Goal: Check status: Check status

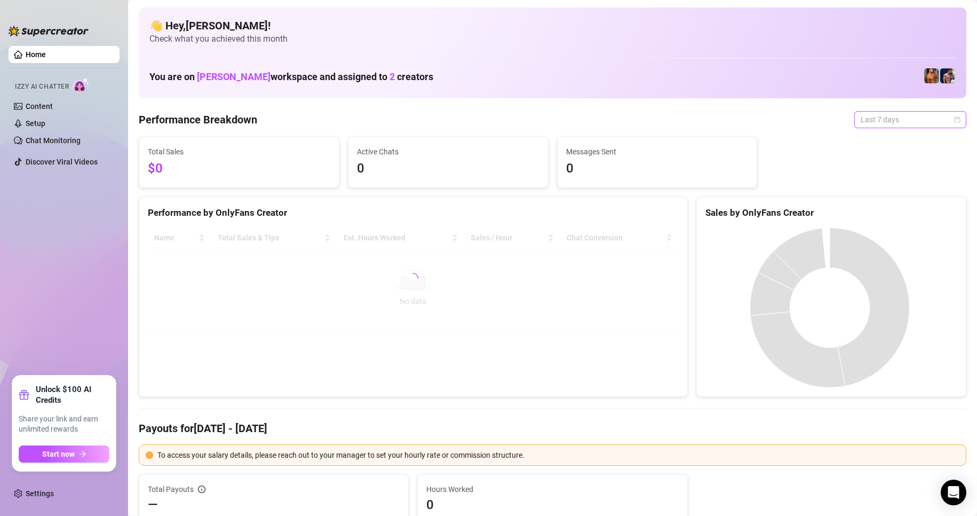
click at [930, 123] on span "Last 7 days" at bounding box center [910, 120] width 99 height 16
click at [889, 214] on div "Custom date" at bounding box center [901, 209] width 95 height 12
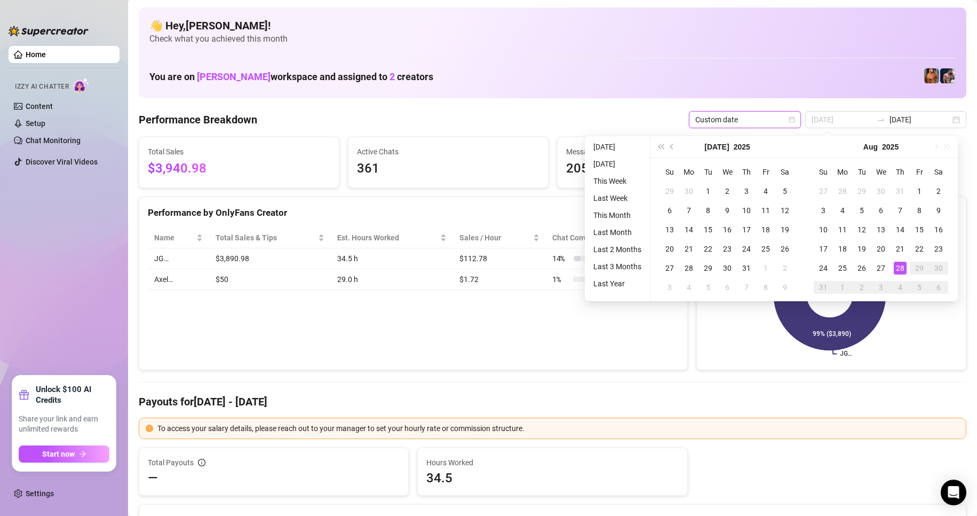
click at [904, 268] on div "28" at bounding box center [900, 268] width 13 height 13
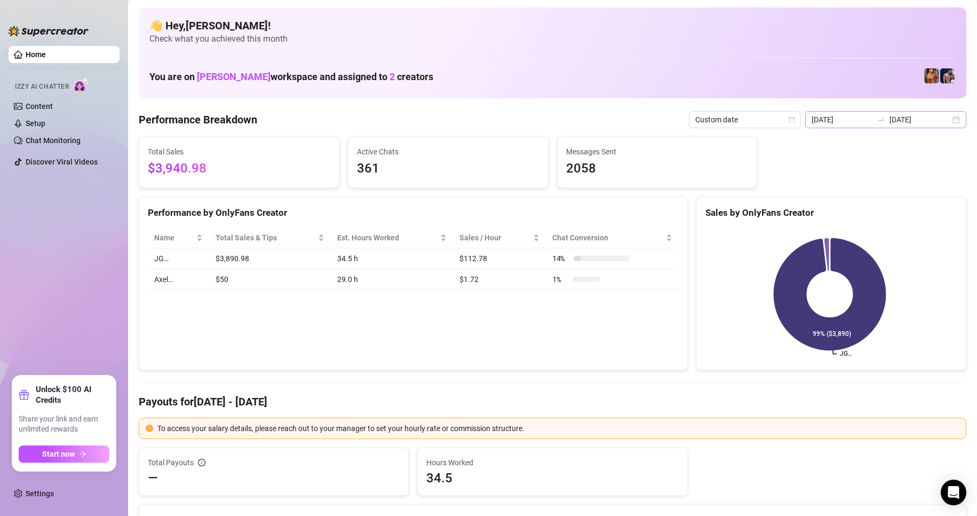
click at [951, 120] on div "[DATE] [DATE]" at bounding box center [886, 119] width 161 height 17
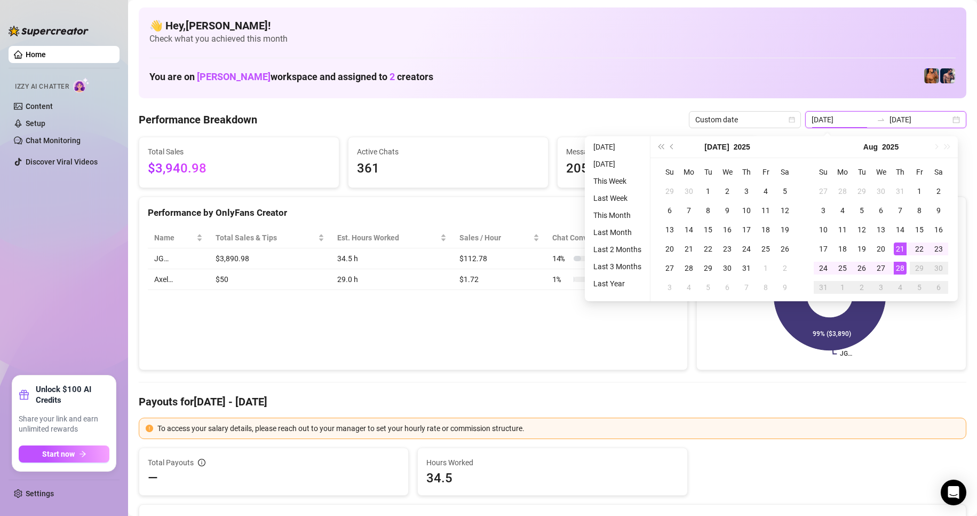
type input "[DATE]"
click at [903, 269] on div "28" at bounding box center [900, 268] width 13 height 13
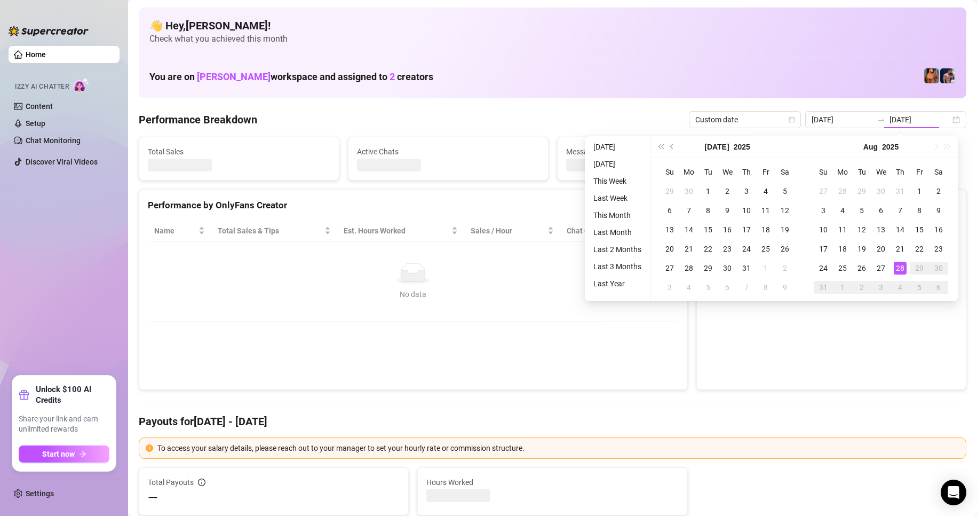
type input "[DATE]"
